Goal: Obtain resource: Obtain resource

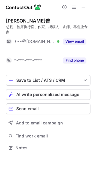
scroll to position [134, 94]
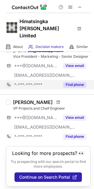
scroll to position [423, 0]
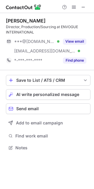
scroll to position [144, 94]
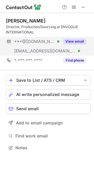
click at [78, 41] on button "View email" at bounding box center [74, 42] width 23 height 6
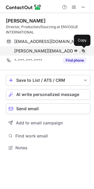
click at [84, 51] on span at bounding box center [83, 51] width 5 height 5
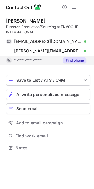
click at [75, 60] on button "Find phone" at bounding box center [74, 61] width 23 height 6
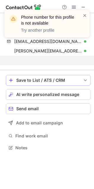
scroll to position [134, 94]
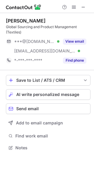
scroll to position [144, 94]
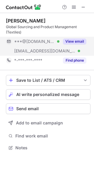
click at [82, 40] on button "View email" at bounding box center [74, 42] width 23 height 6
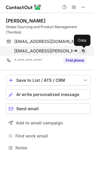
click at [83, 51] on span at bounding box center [83, 51] width 5 height 5
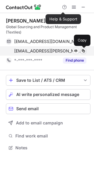
click at [83, 51] on span at bounding box center [83, 51] width 5 height 5
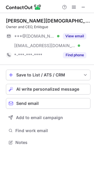
scroll to position [139, 94]
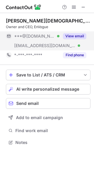
click at [74, 37] on button "View email" at bounding box center [74, 36] width 23 height 6
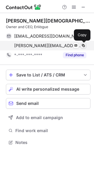
click at [83, 44] on span at bounding box center [83, 45] width 5 height 5
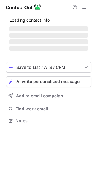
scroll to position [124, 95]
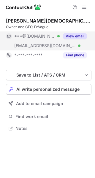
click at [82, 34] on button "View email" at bounding box center [74, 36] width 23 height 6
